Goal: Book appointment/travel/reservation

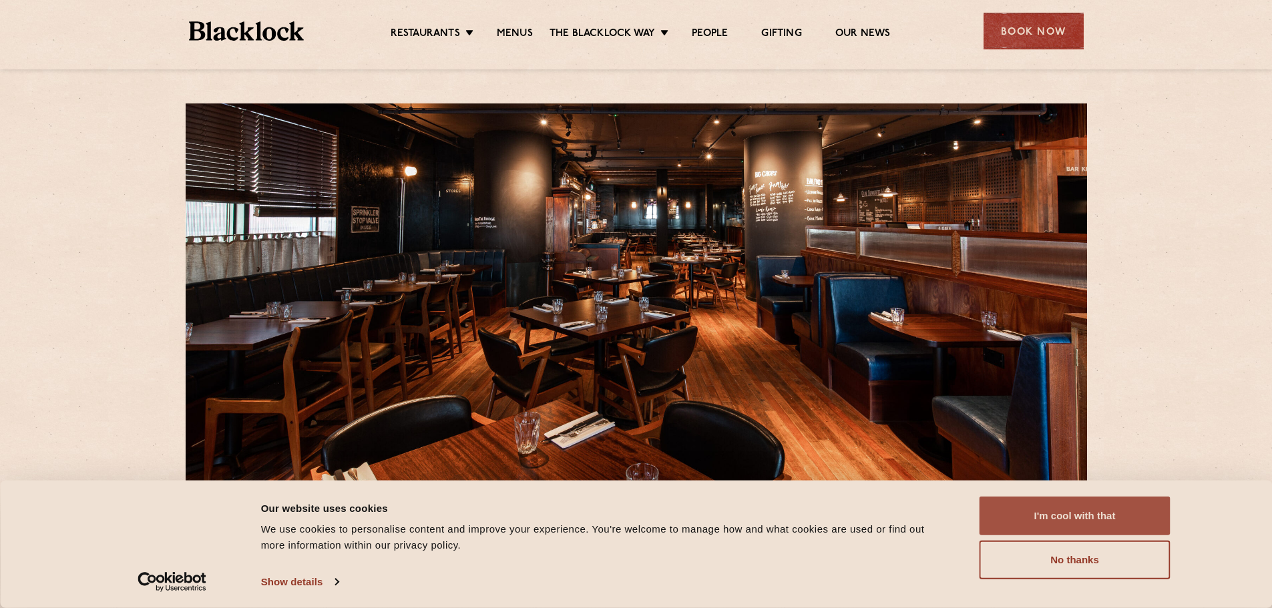
click at [1047, 523] on button "I'm cool with that" at bounding box center [1074, 516] width 191 height 39
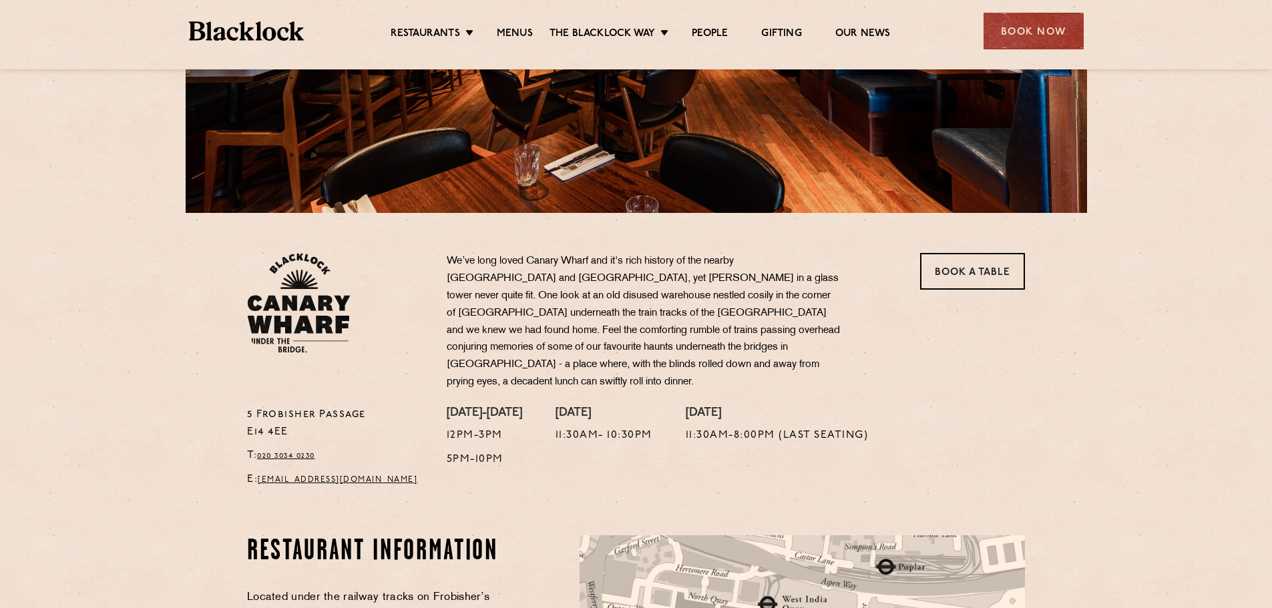
scroll to position [267, 0]
click at [965, 280] on link "Book a Table" at bounding box center [972, 272] width 105 height 37
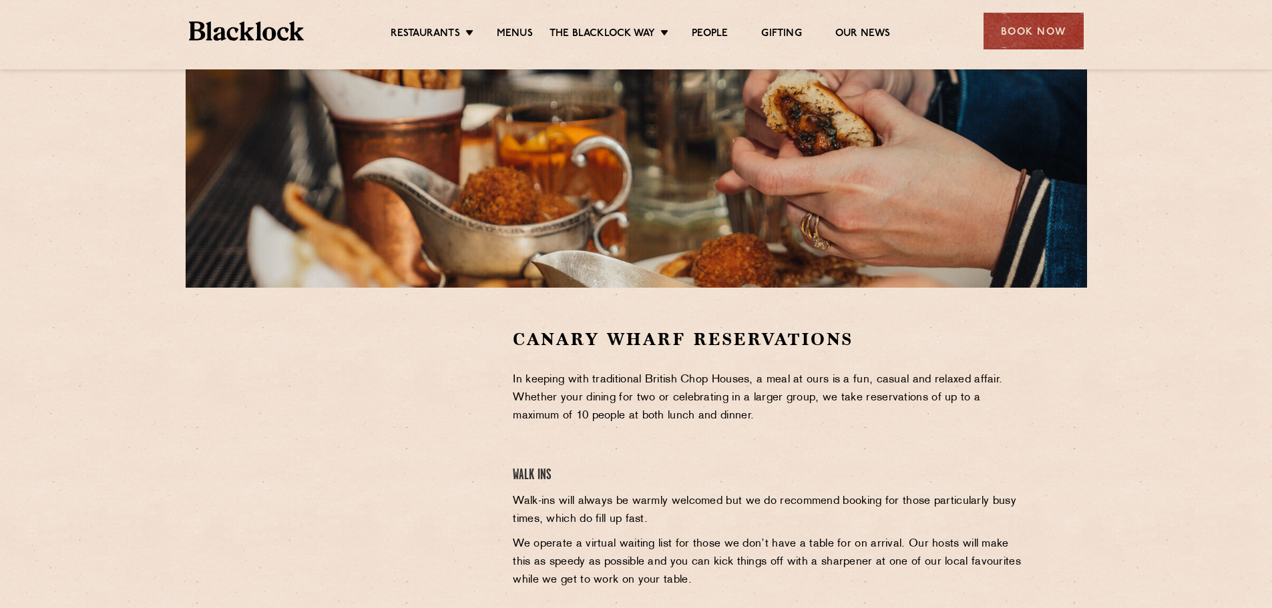
scroll to position [200, 0]
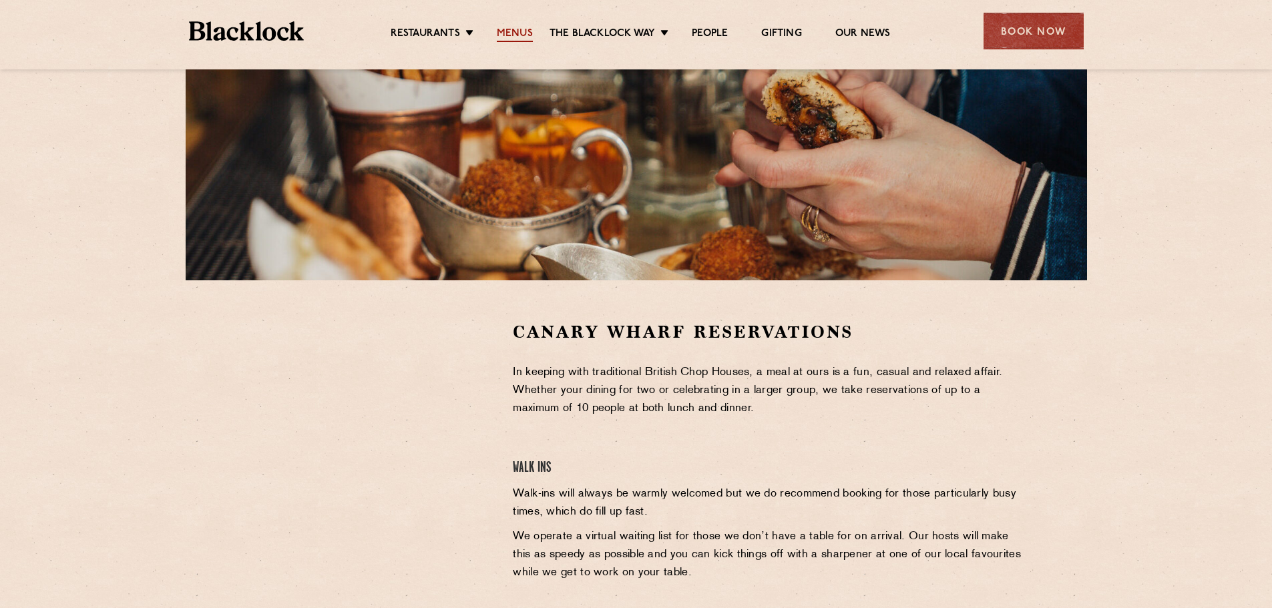
click at [528, 29] on link "Menus" at bounding box center [515, 34] width 36 height 15
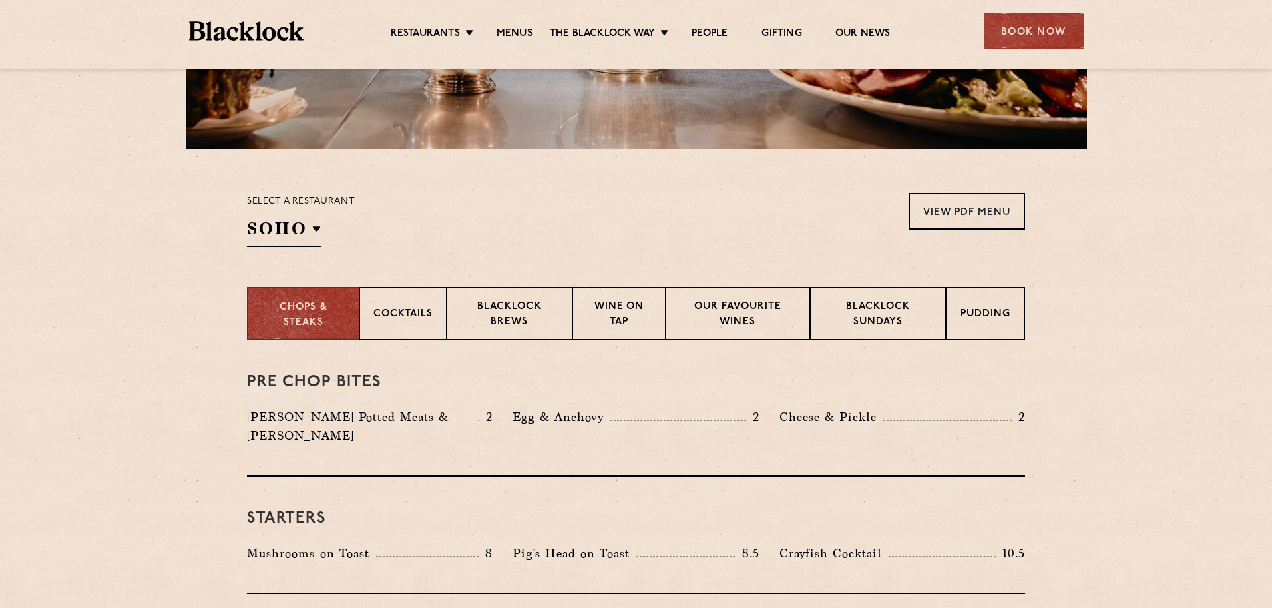
scroll to position [200, 0]
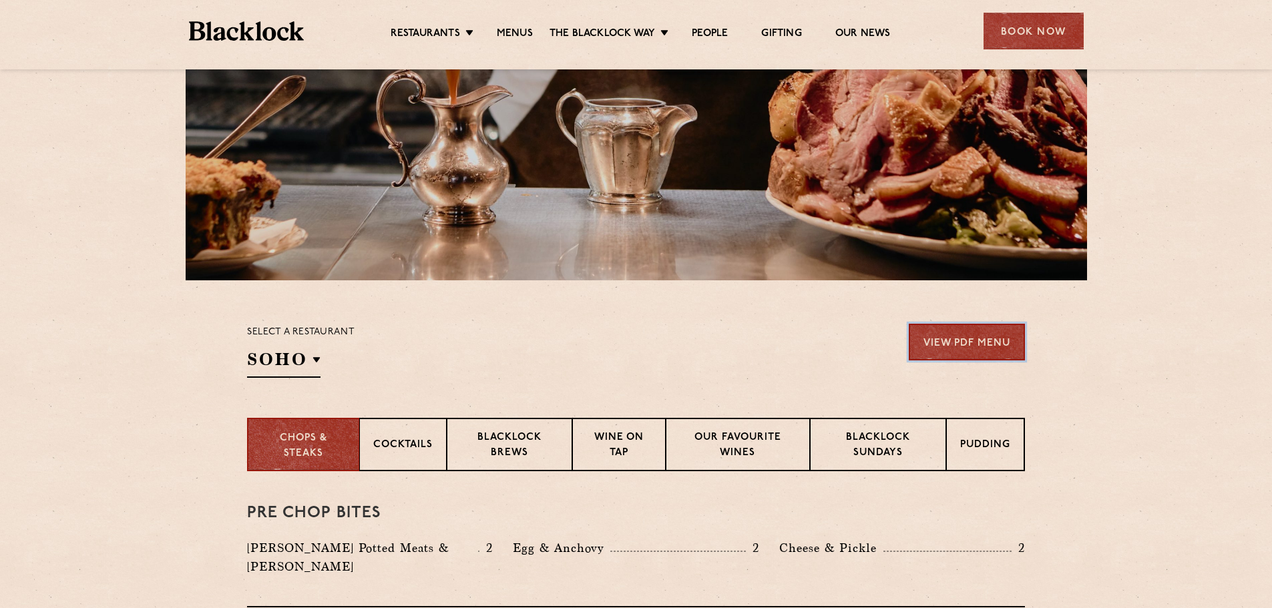
click at [959, 342] on link "View PDF Menu" at bounding box center [967, 342] width 116 height 37
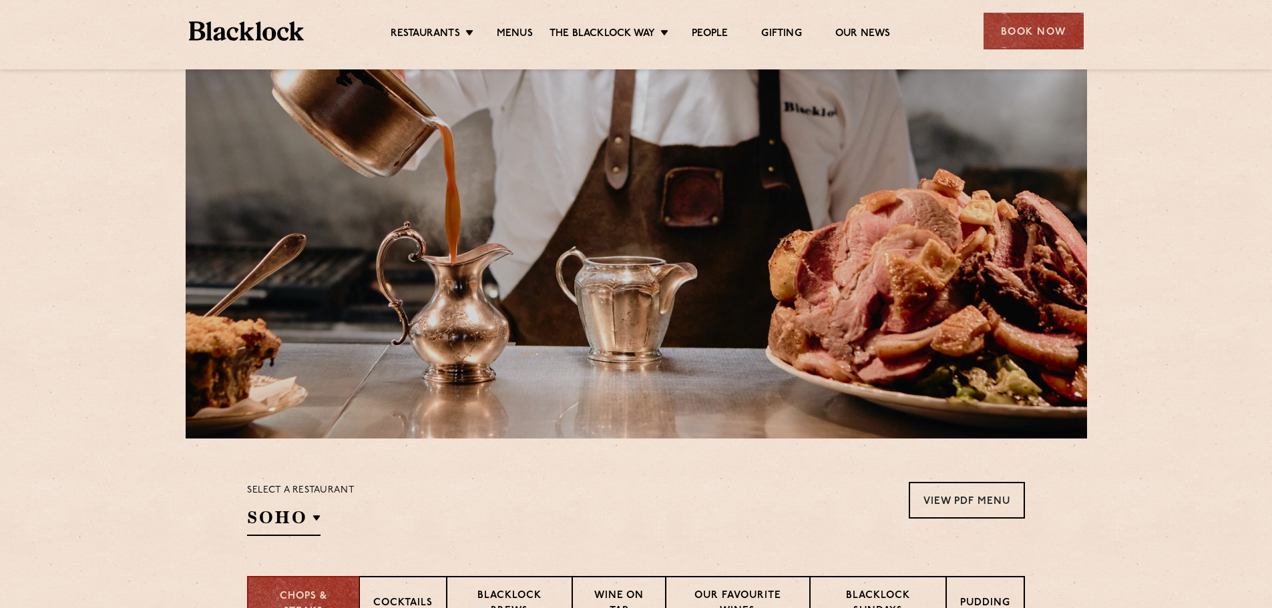
scroll to position [0, 0]
